Goal: Task Accomplishment & Management: Manage account settings

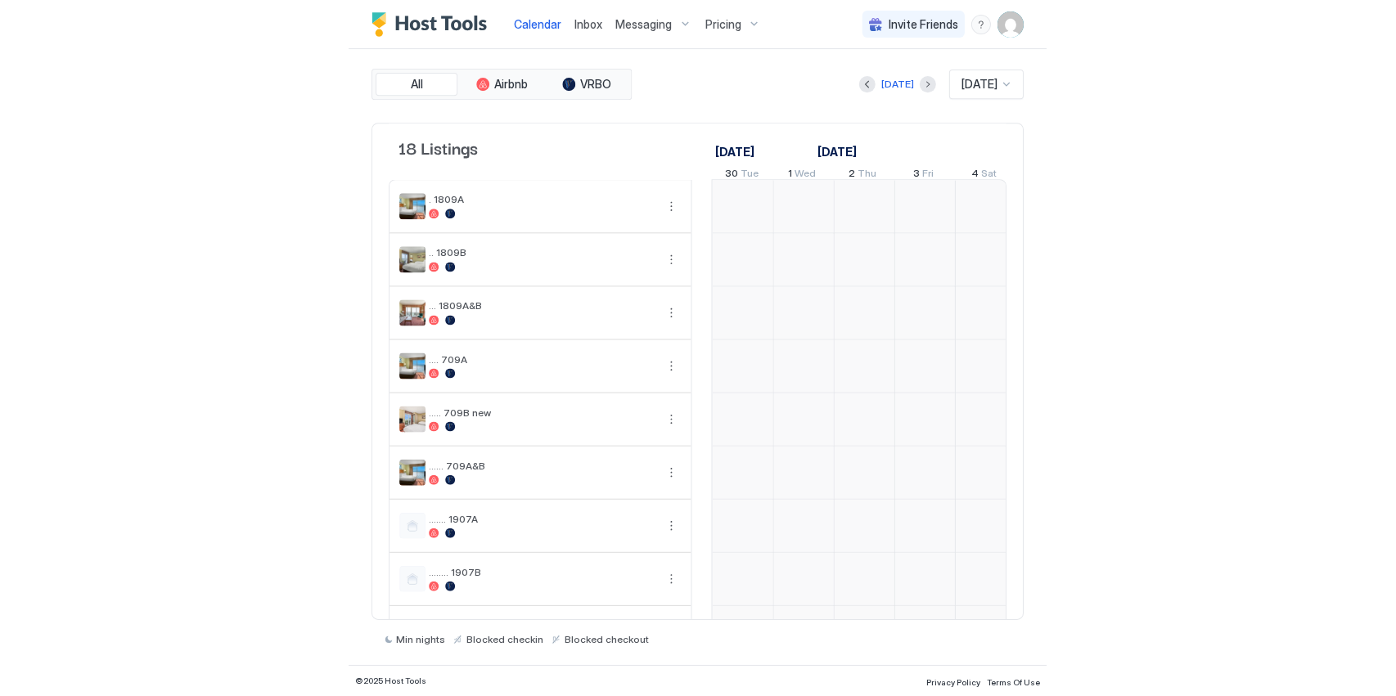
scroll to position [0, 909]
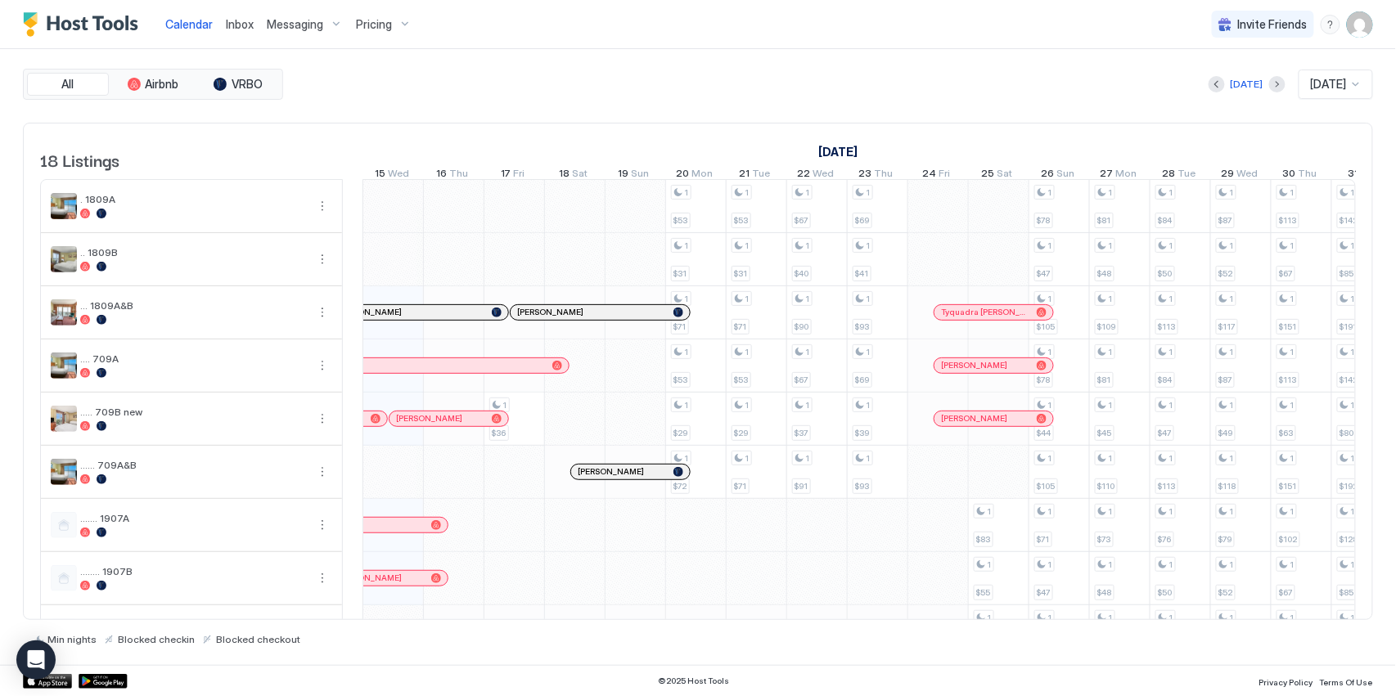
click at [377, 24] on span "Pricing" at bounding box center [374, 24] width 36 height 15
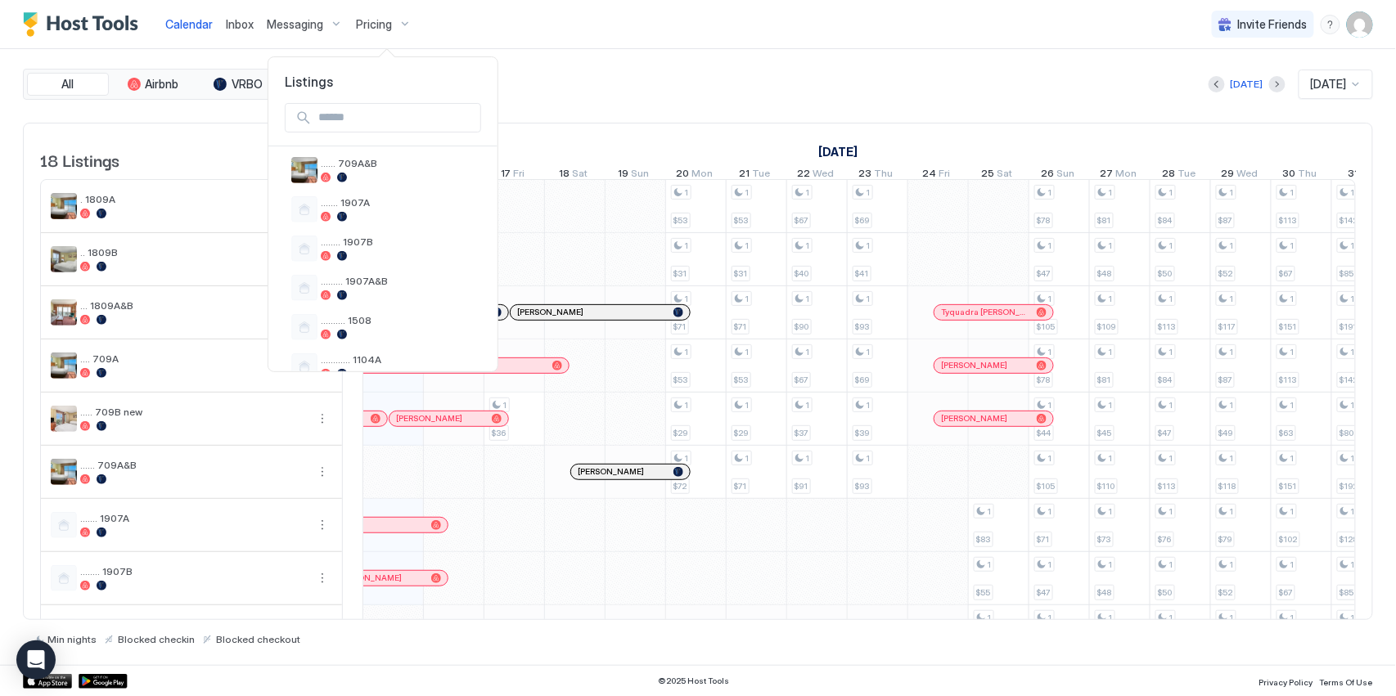
scroll to position [327, 0]
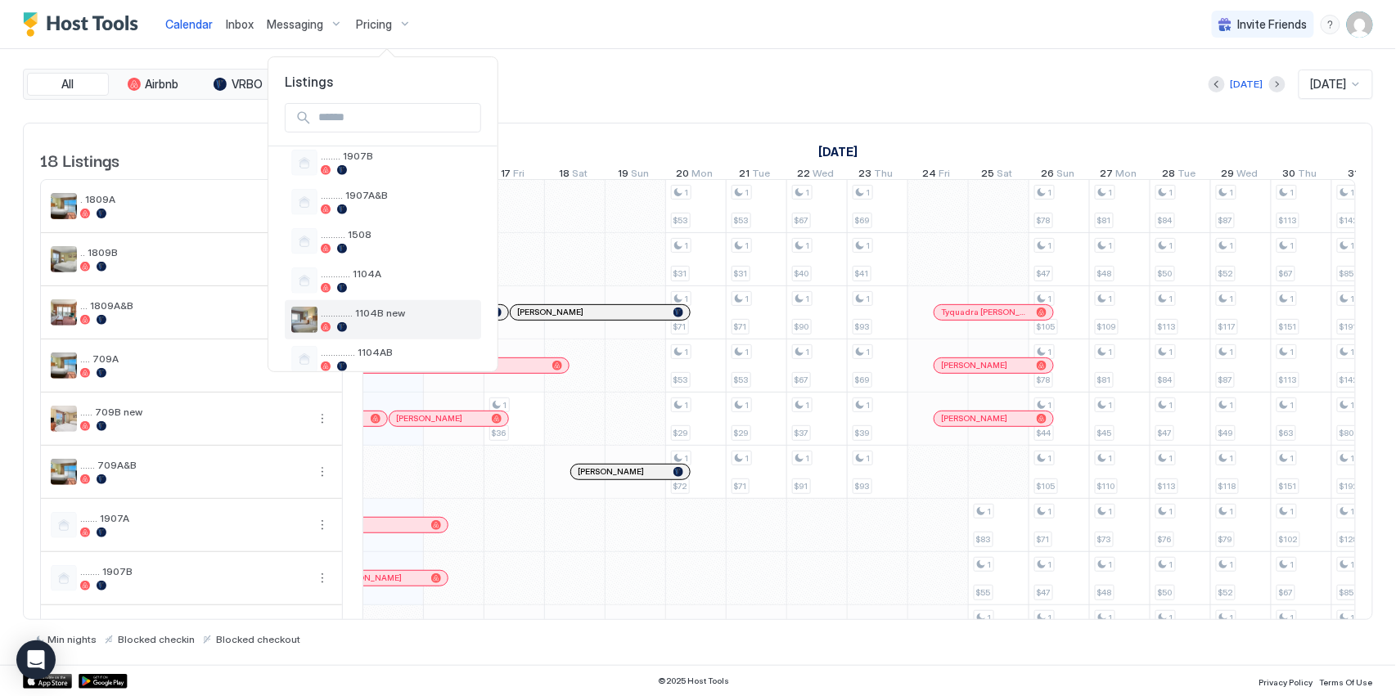
click at [370, 310] on span "............. 1104B new" at bounding box center [398, 313] width 154 height 12
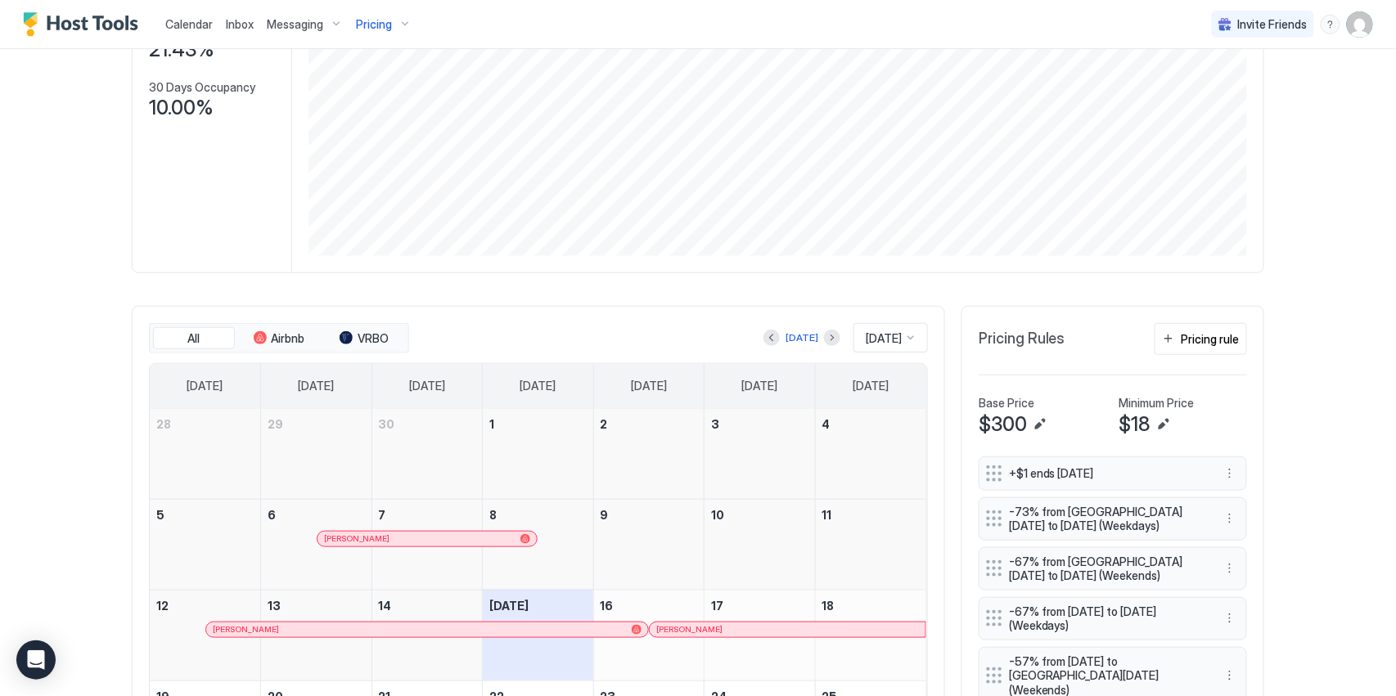
scroll to position [273, 0]
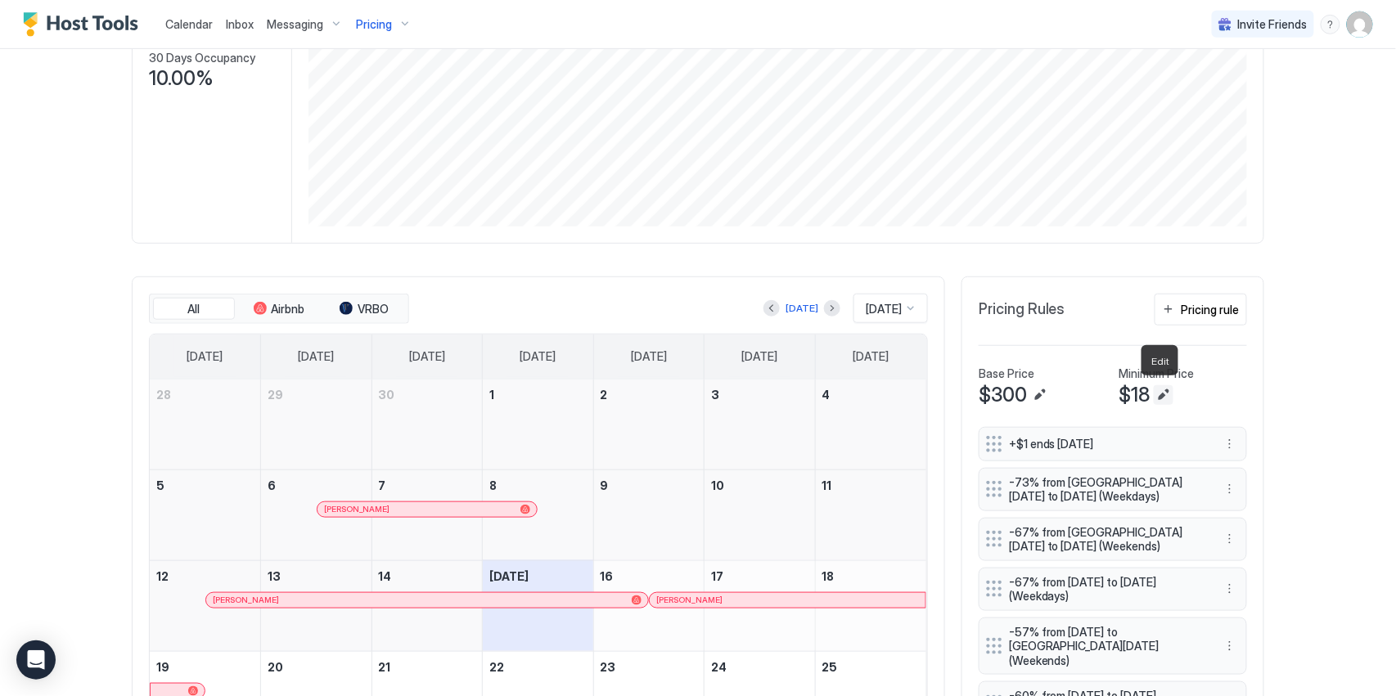
click at [696, 394] on button "Edit" at bounding box center [1164, 395] width 20 height 20
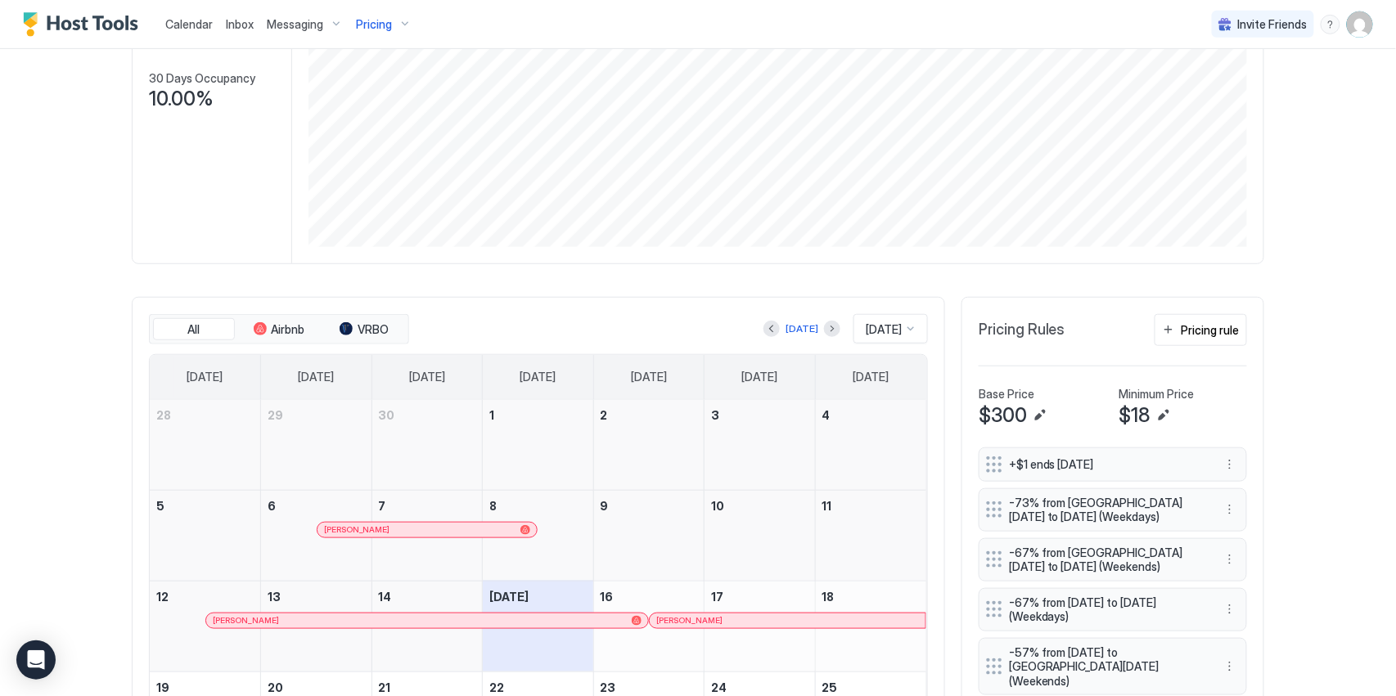
scroll to position [273, 0]
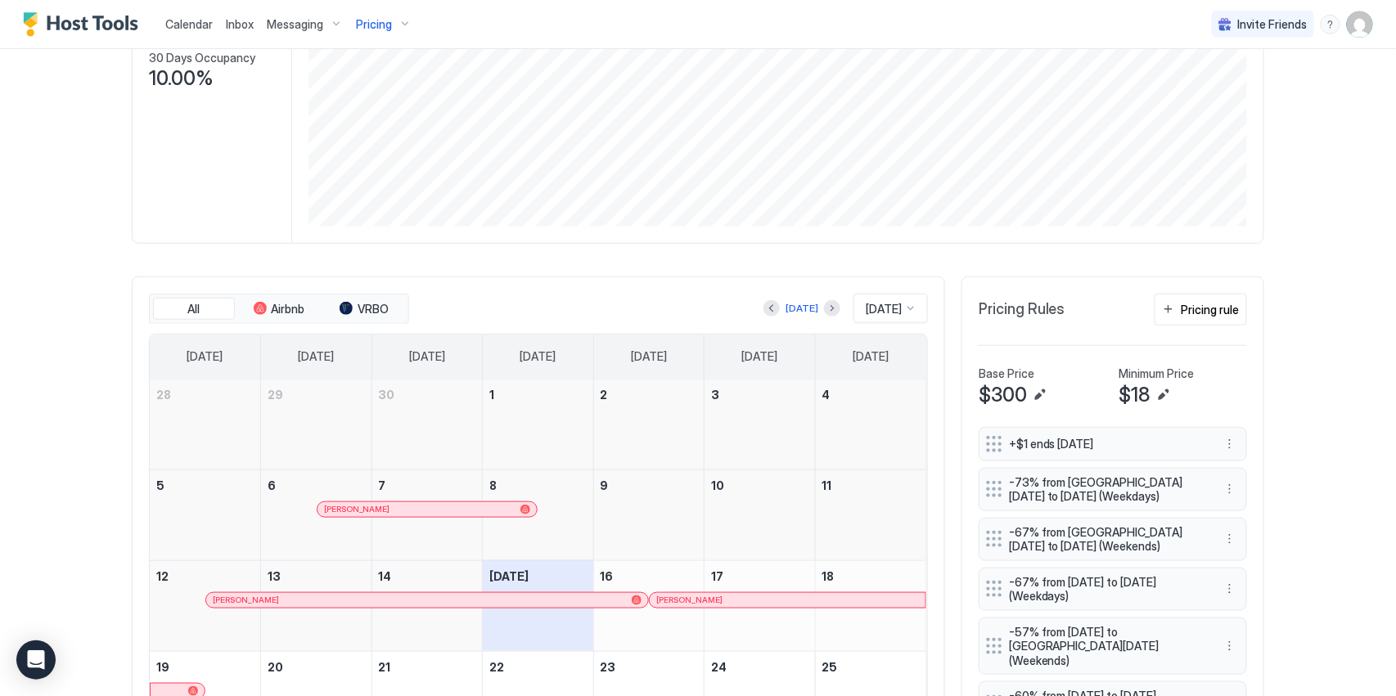
click at [696, 389] on span "$18" at bounding box center [1135, 395] width 31 height 25
click at [696, 391] on button "Edit" at bounding box center [1164, 395] width 20 height 20
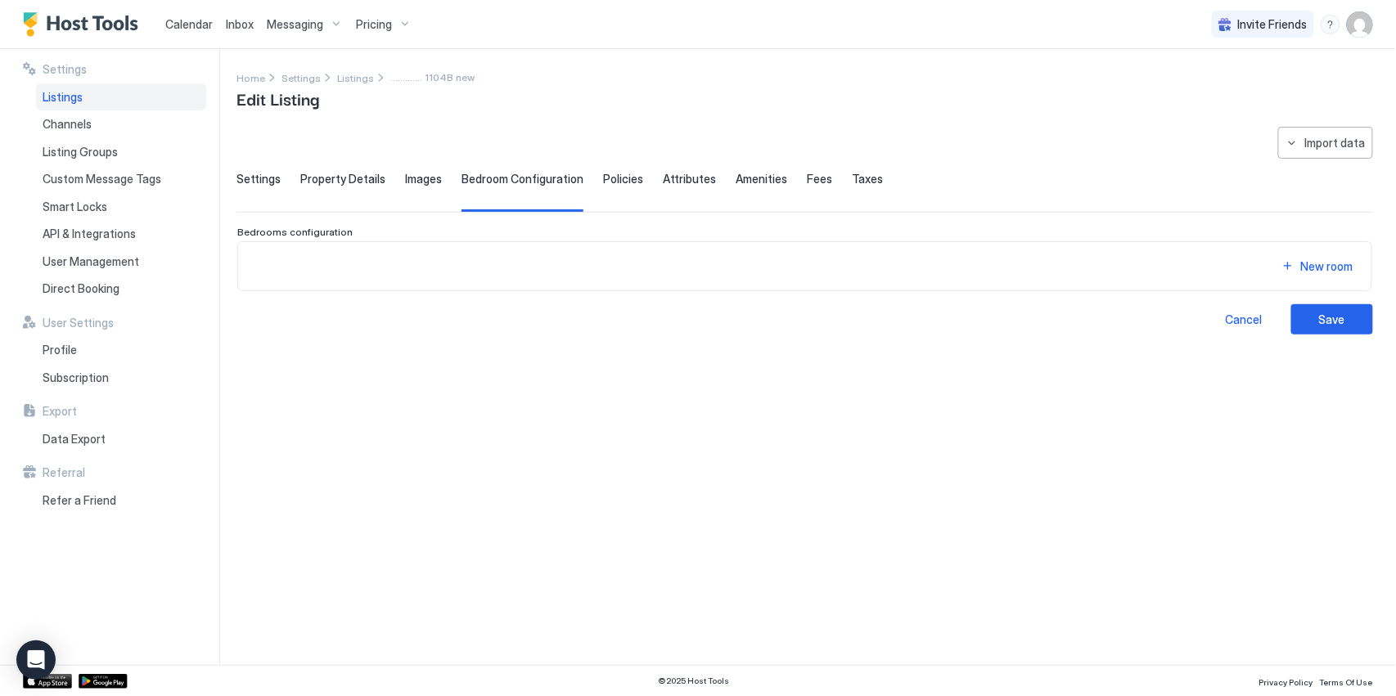
click at [242, 177] on span "Settings" at bounding box center [259, 179] width 44 height 15
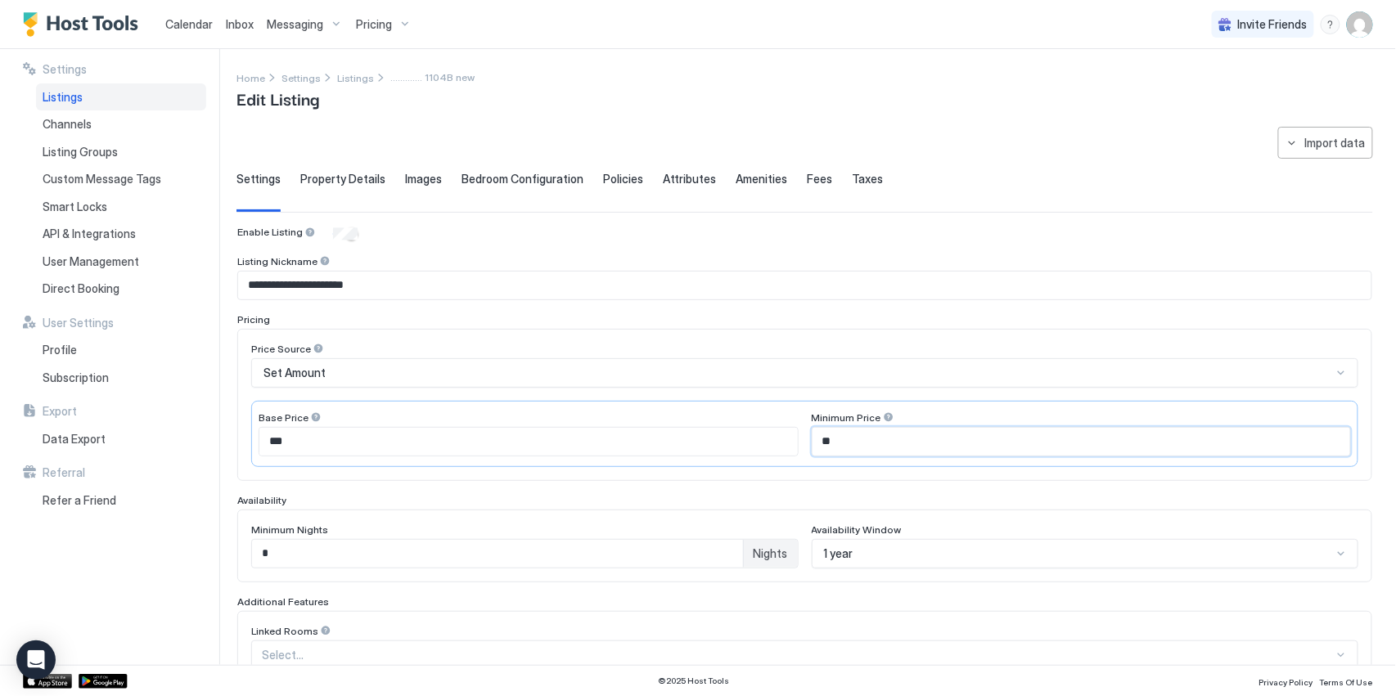
drag, startPoint x: 832, startPoint y: 439, endPoint x: 818, endPoint y: 436, distance: 14.1
click at [696, 436] on input "**" at bounding box center [1082, 442] width 539 height 28
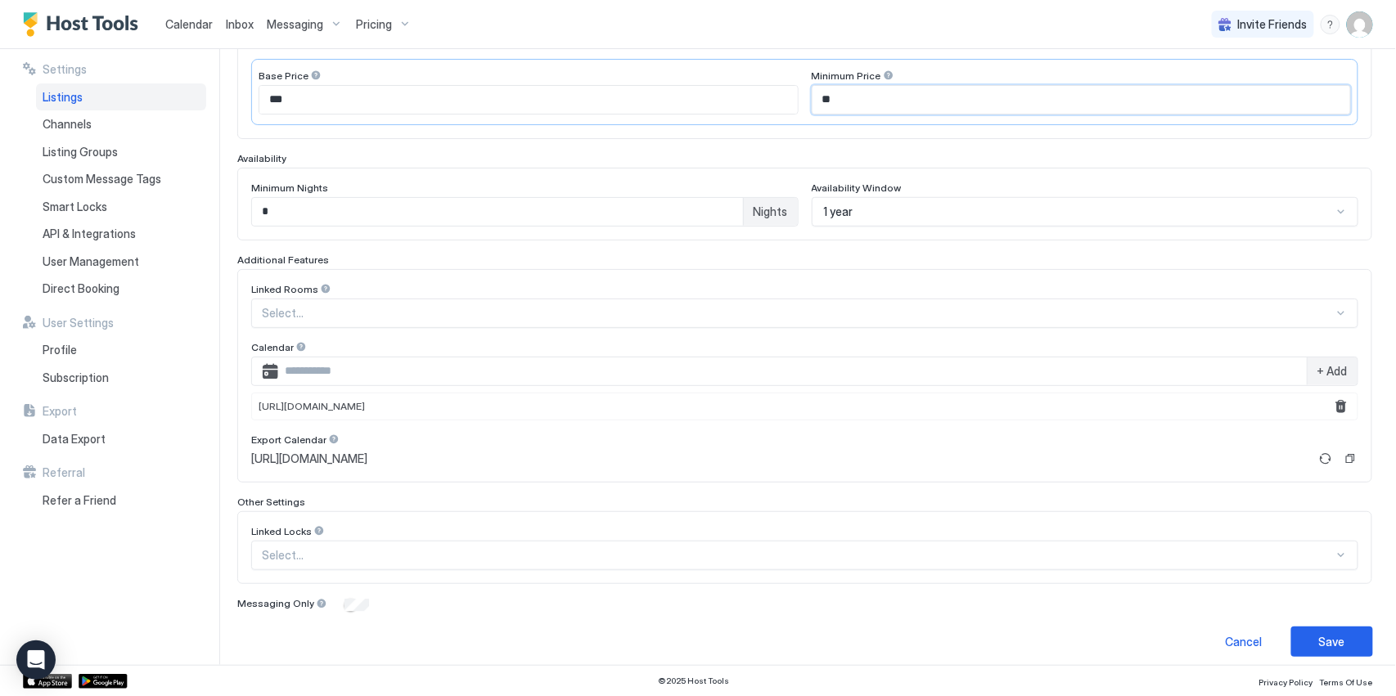
scroll to position [350, 0]
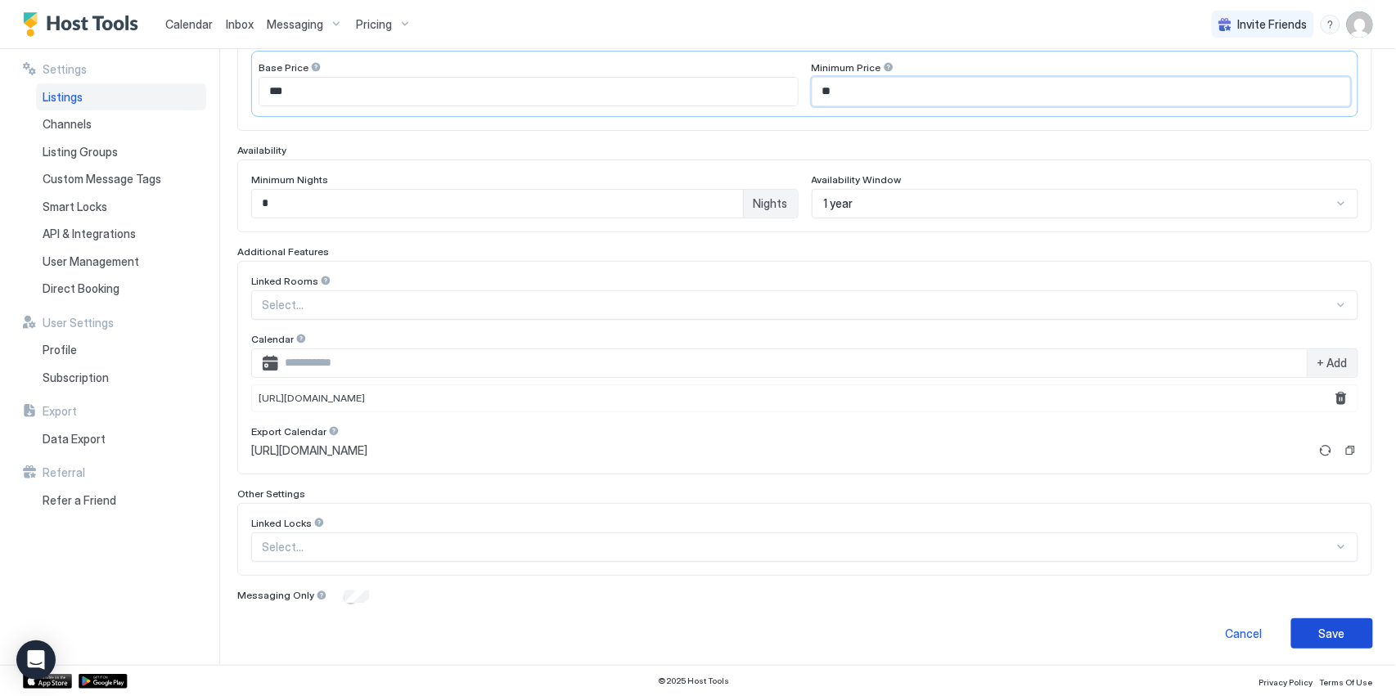
type input "**"
click at [696, 639] on button "Save" at bounding box center [1333, 634] width 82 height 30
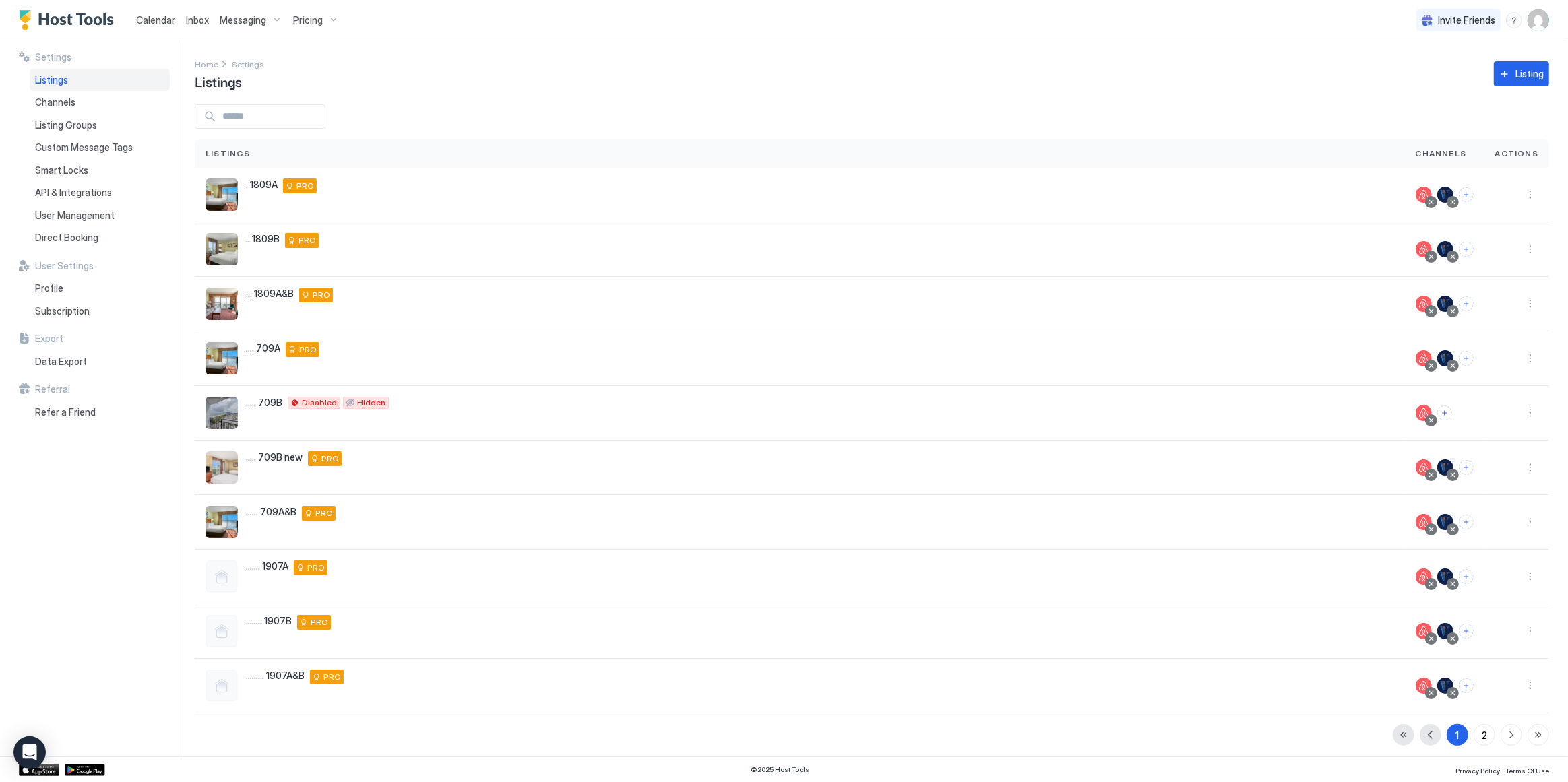
click at [299, 21] on span "Pricing" at bounding box center [308, 20] width 30 height 12
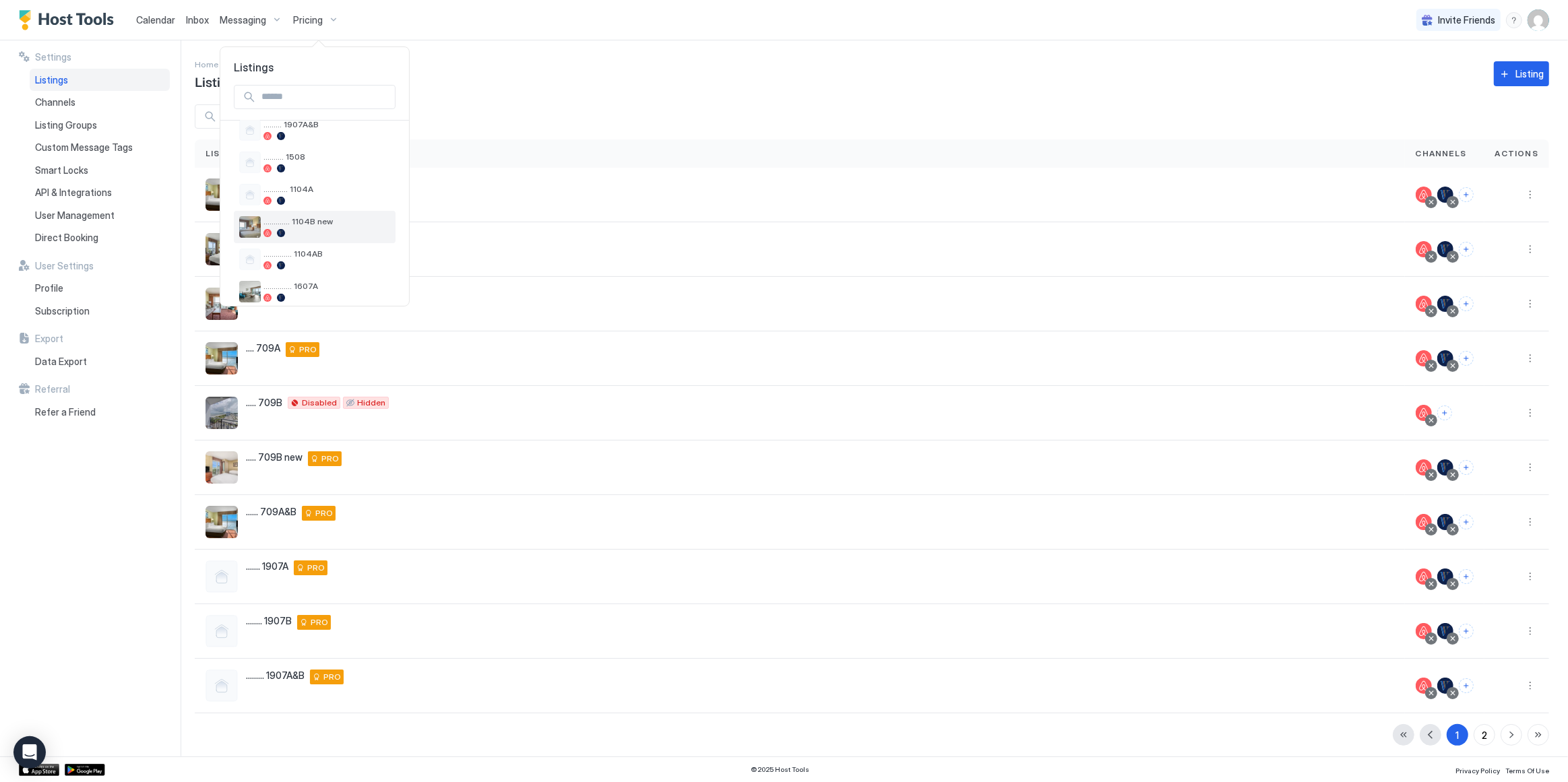
click at [314, 223] on span "............. 1104B new" at bounding box center [327, 221] width 127 height 10
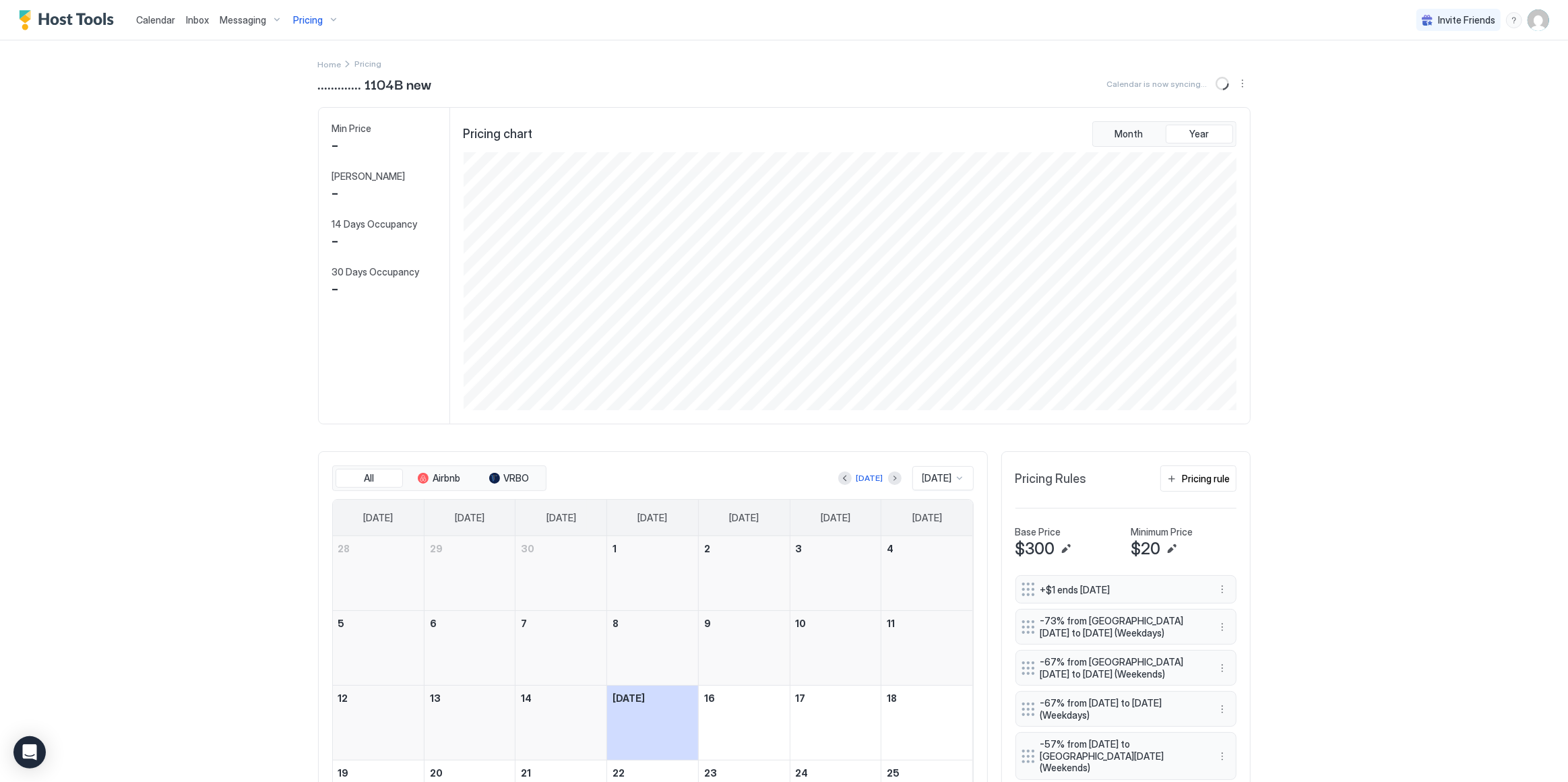
scroll to position [258, 776]
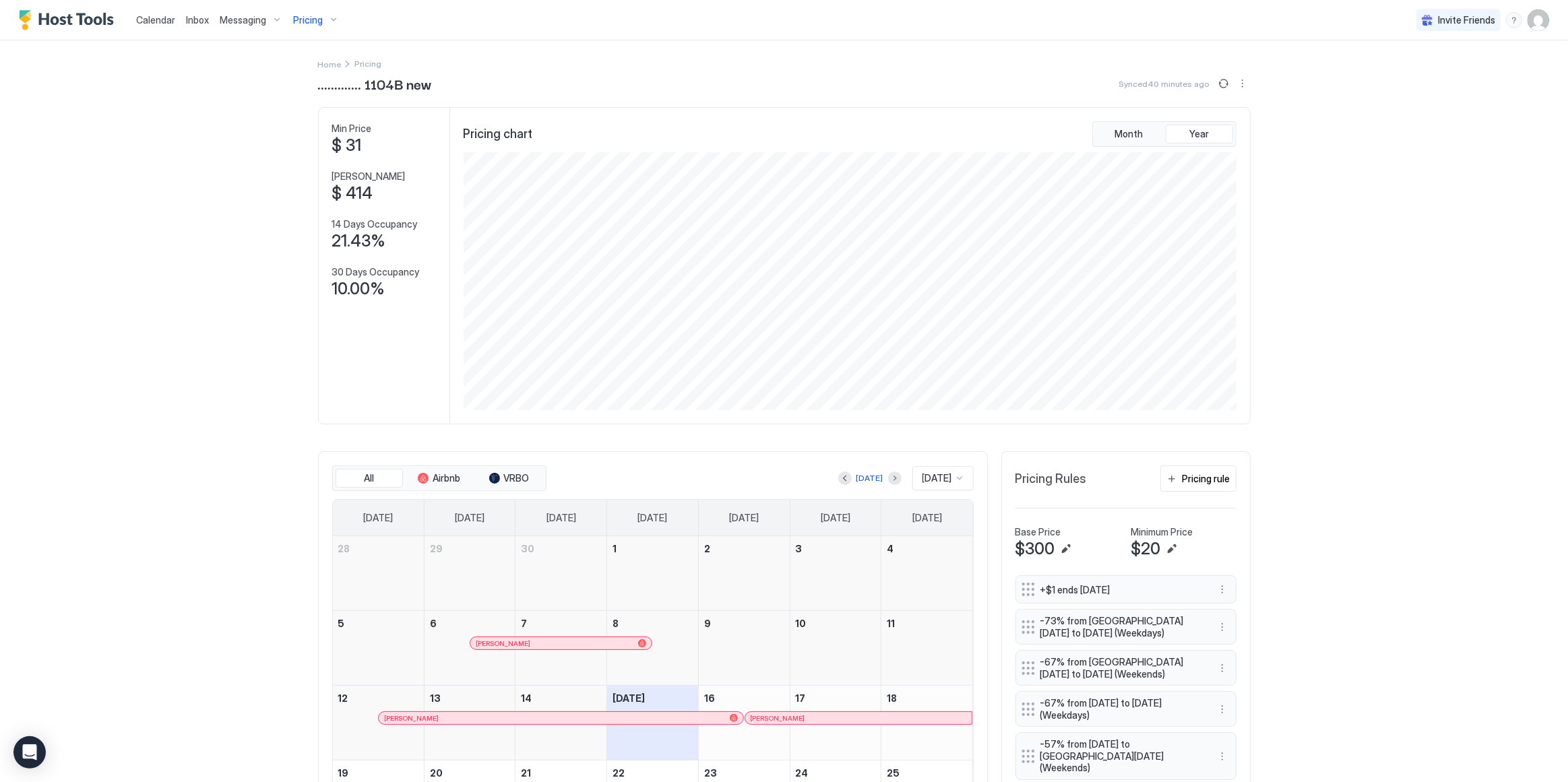
click at [333, 21] on div "Pricing" at bounding box center [315, 21] width 57 height 23
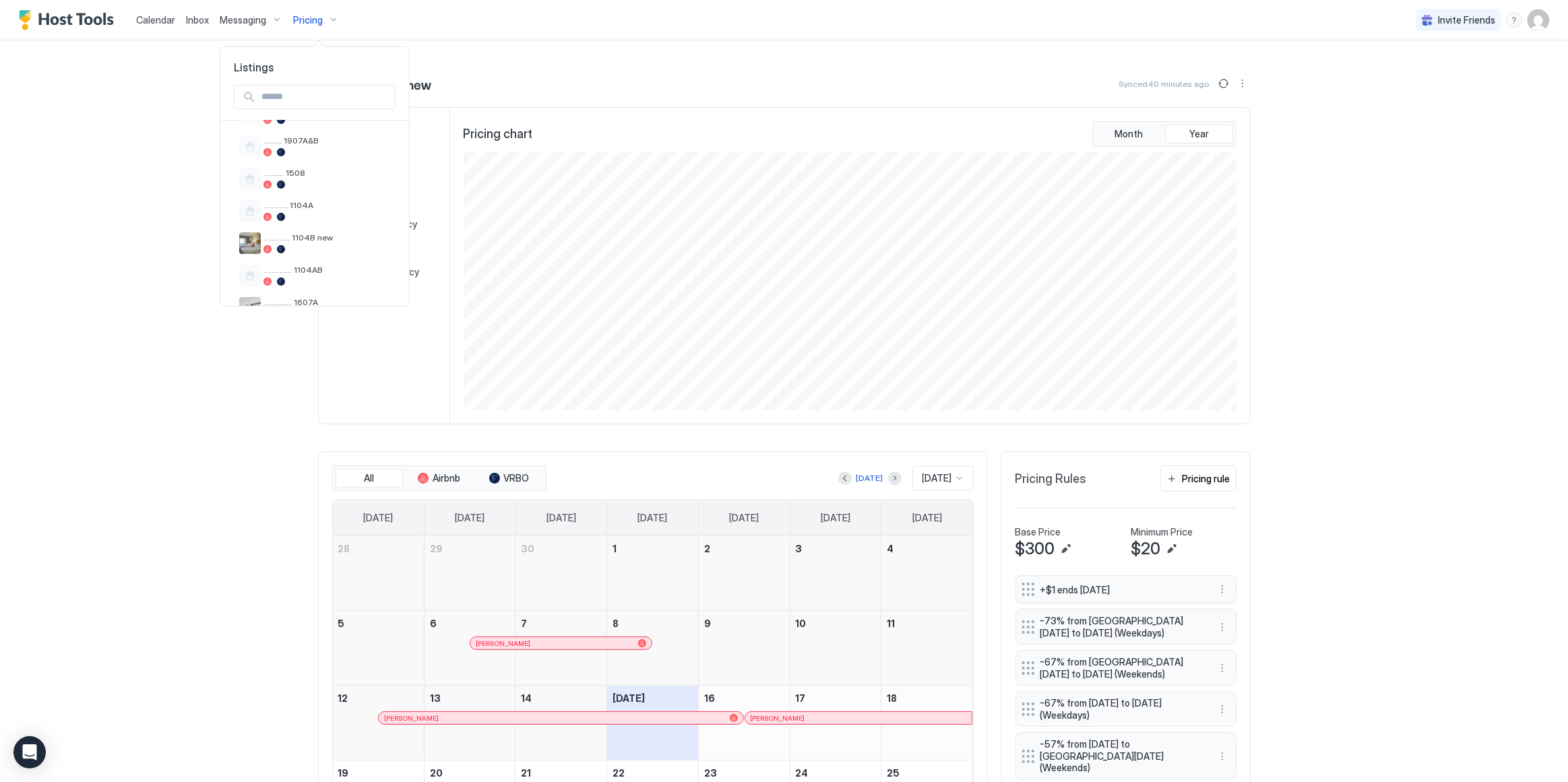
scroll to position [306, 0]
click at [326, 250] on span ".............. 1104AB" at bounding box center [327, 254] width 127 height 10
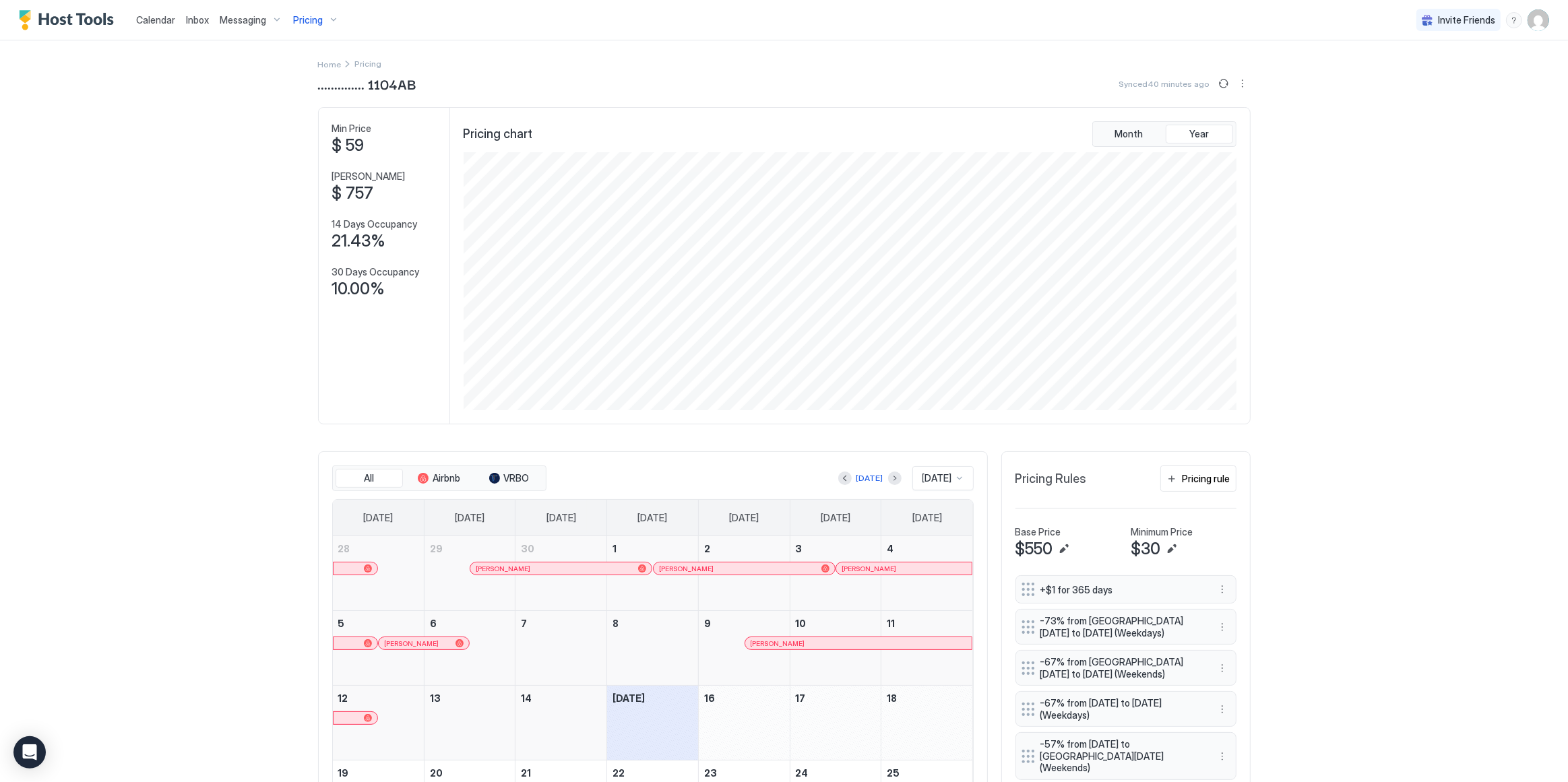
click at [300, 16] on span "Pricing" at bounding box center [308, 20] width 30 height 12
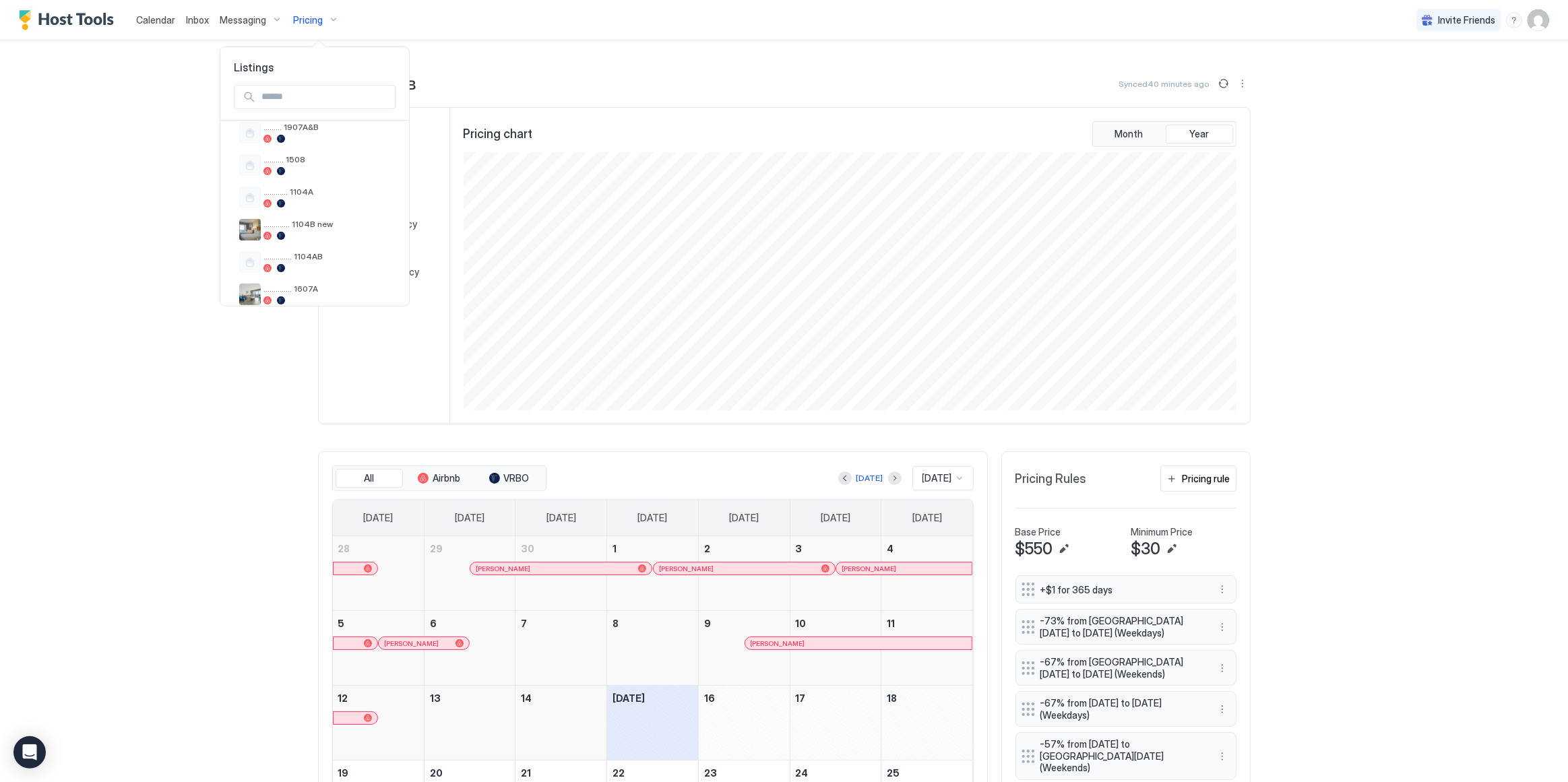
scroll to position [306, 0]
click at [299, 190] on span "............ 1104A" at bounding box center [327, 189] width 127 height 10
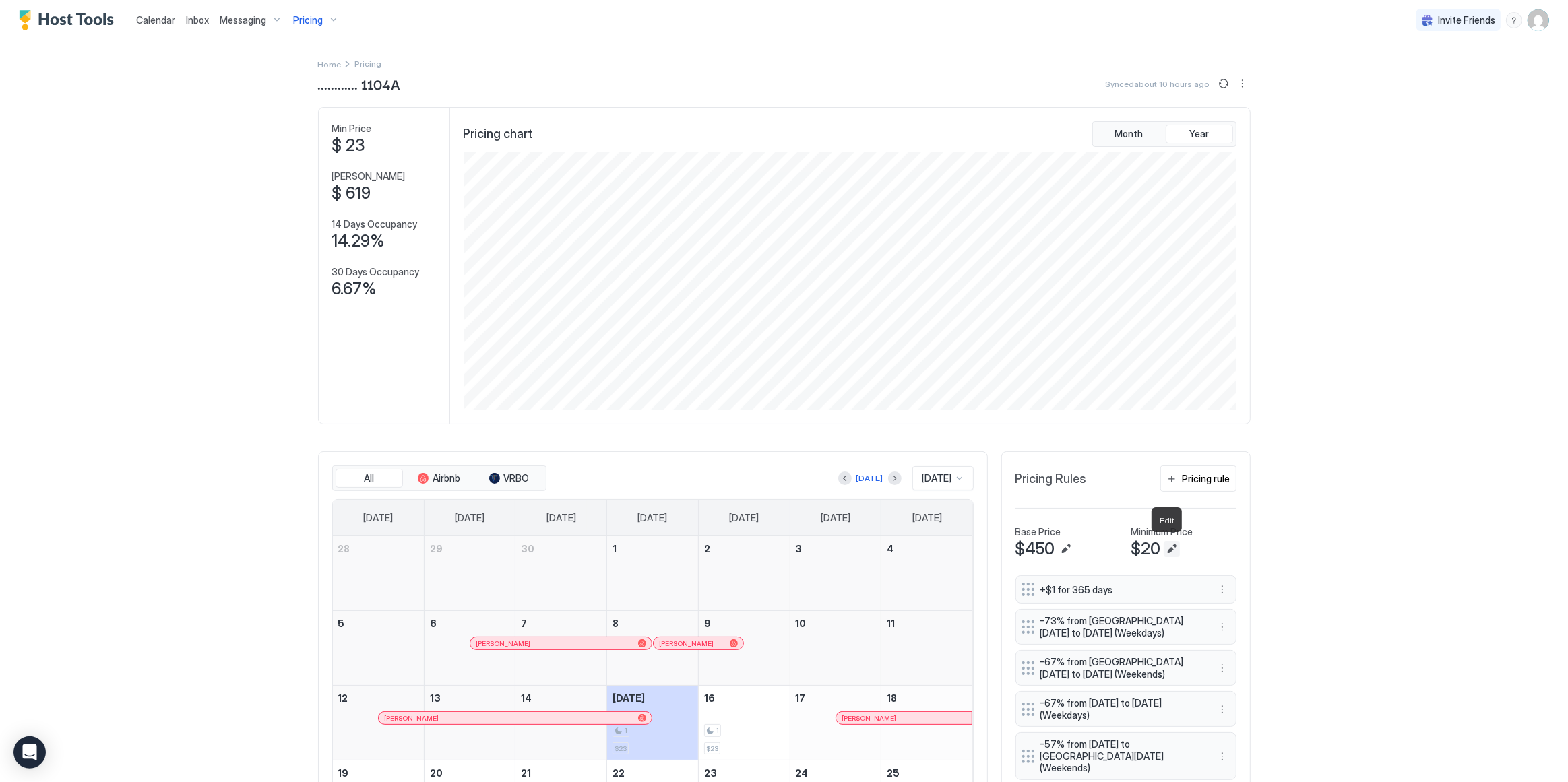
click at [573, 545] on button "Edit" at bounding box center [1171, 549] width 16 height 16
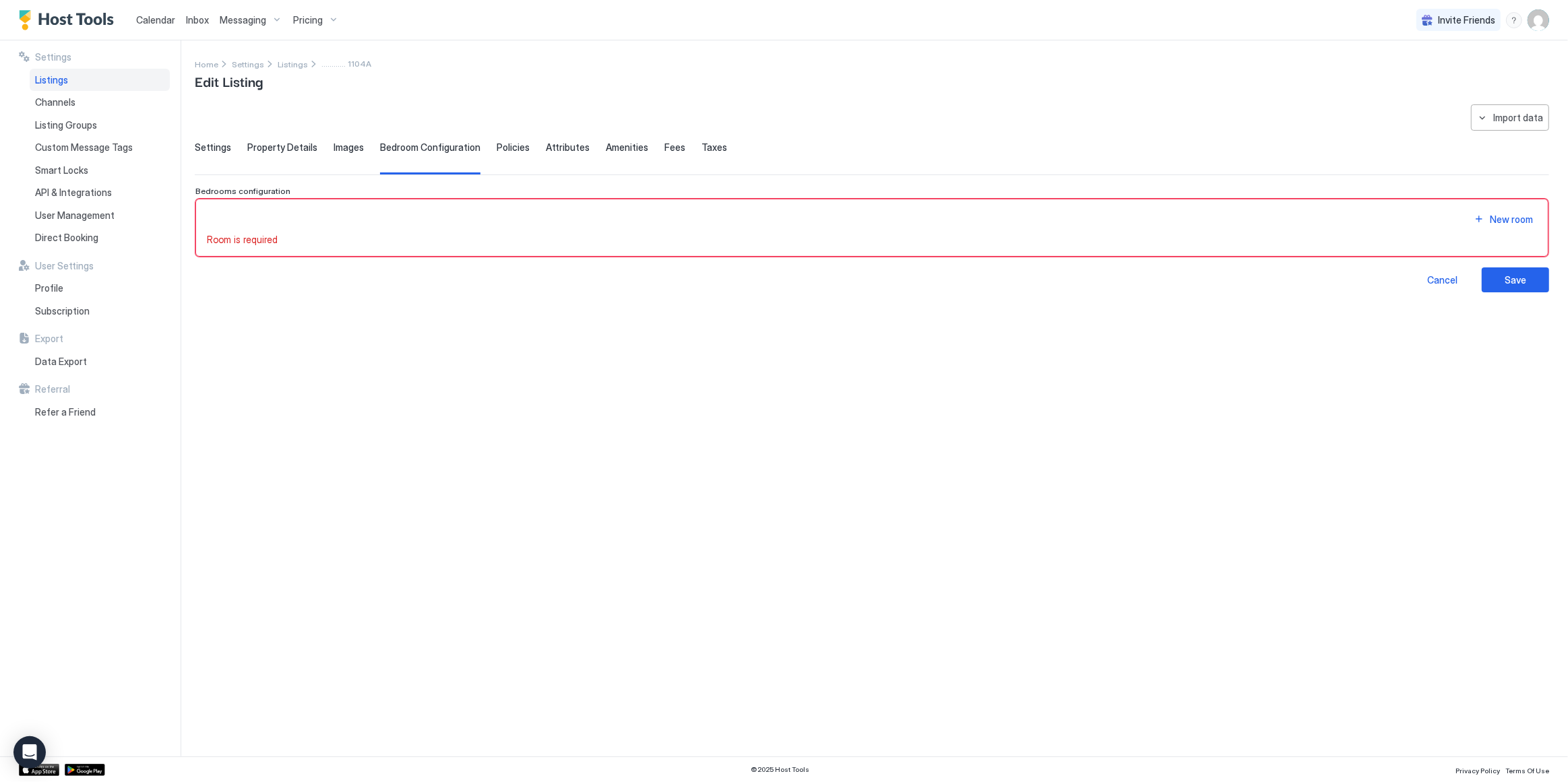
click at [214, 147] on span "Settings" at bounding box center [213, 147] width 36 height 12
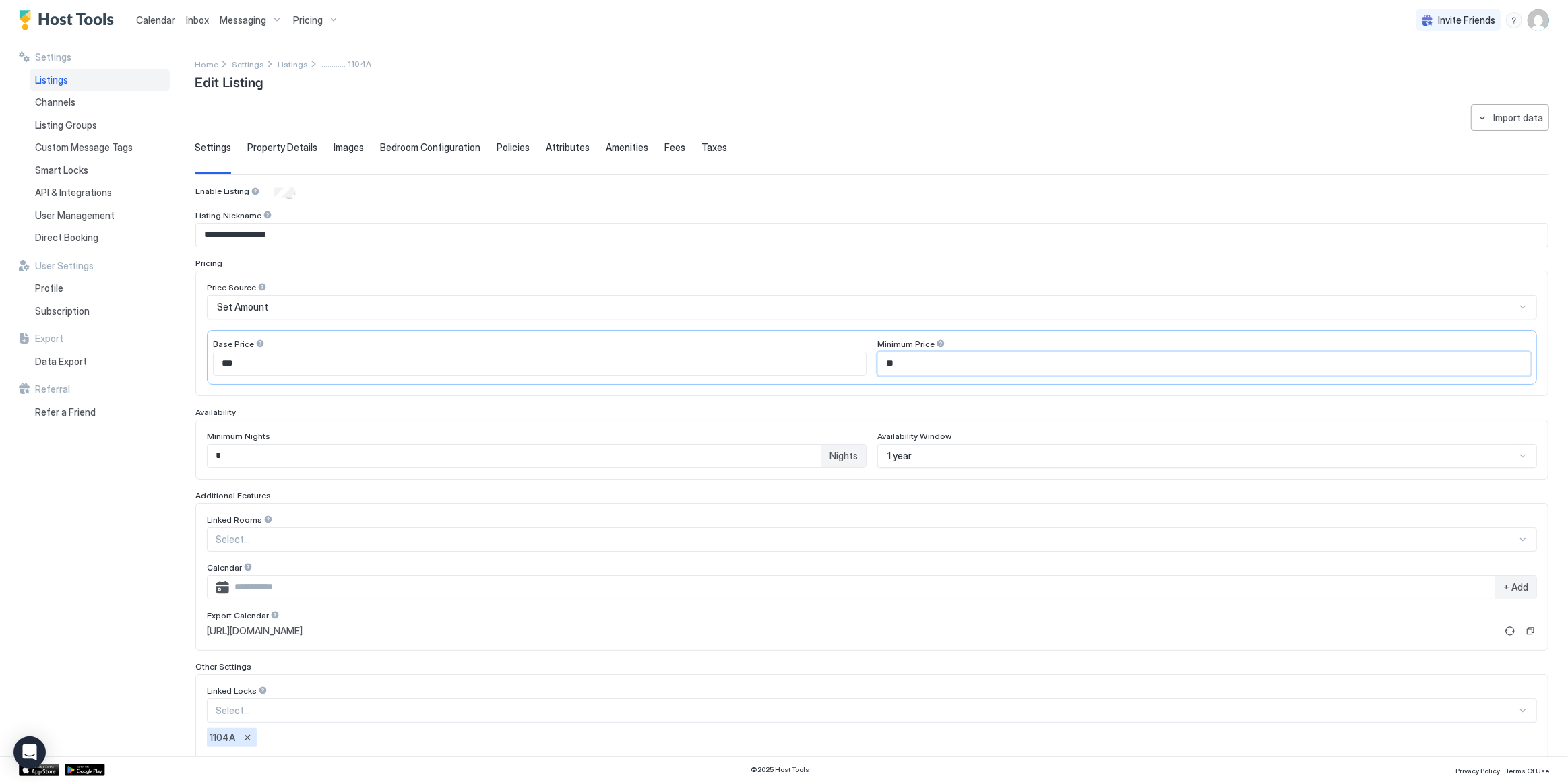
drag, startPoint x: 891, startPoint y: 361, endPoint x: 878, endPoint y: 362, distance: 13.0
click at [573, 362] on input "**" at bounding box center [1203, 364] width 652 height 23
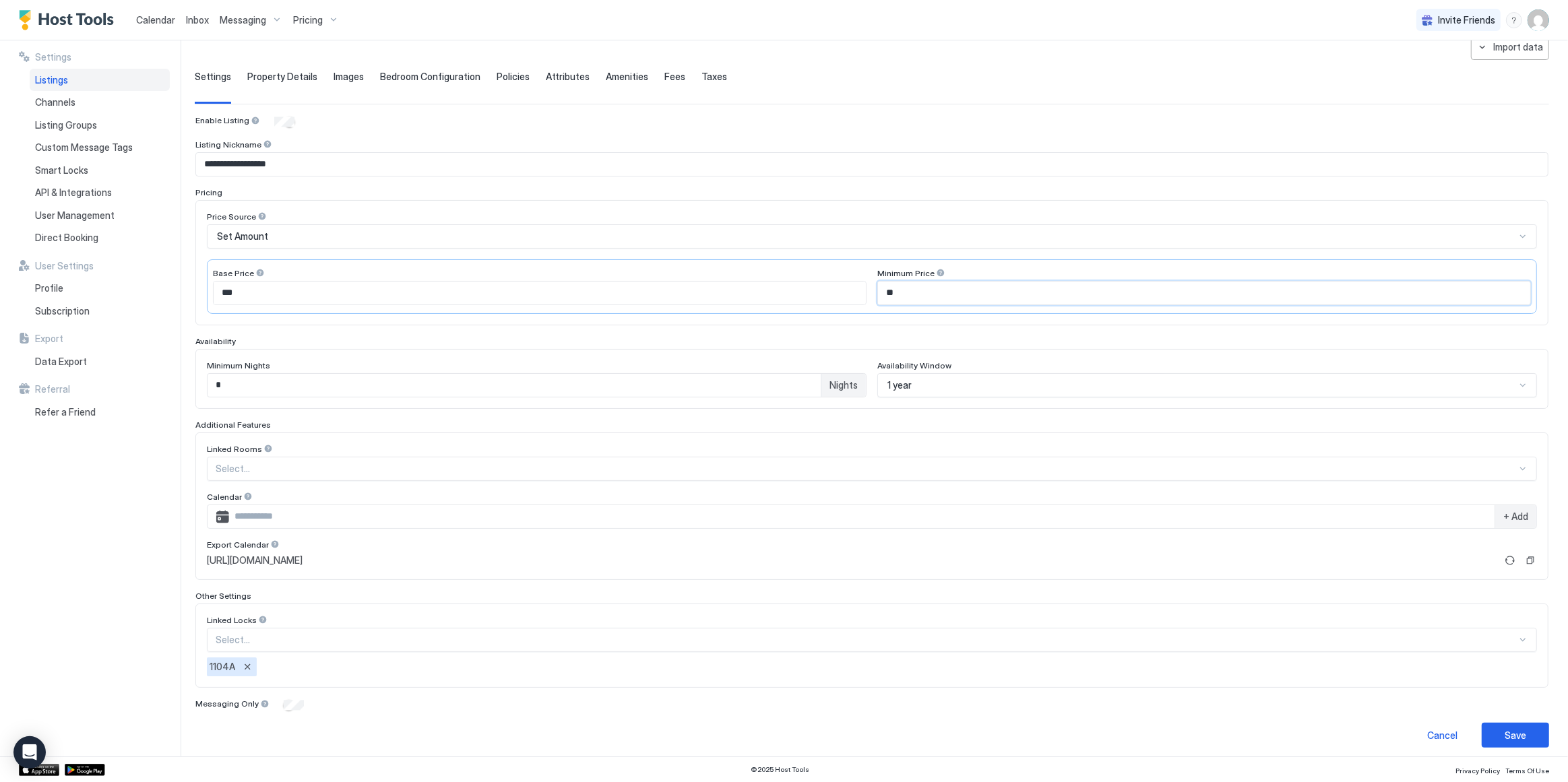
scroll to position [72, 0]
type input "**"
click at [573, 572] on div "Save" at bounding box center [1515, 734] width 21 height 14
